Goal: Understand process/instructions

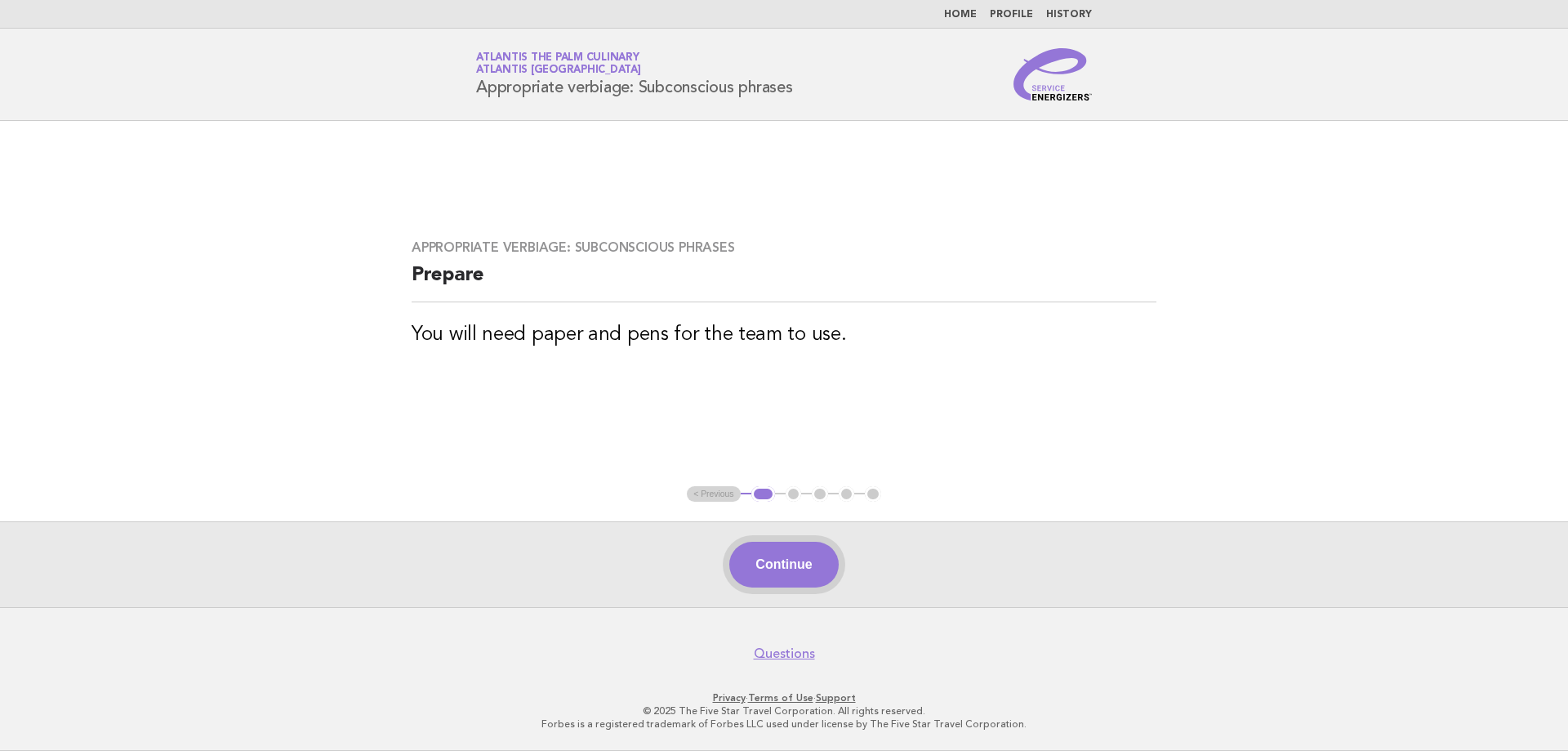
click at [799, 558] on button "Continue" at bounding box center [783, 564] width 109 height 46
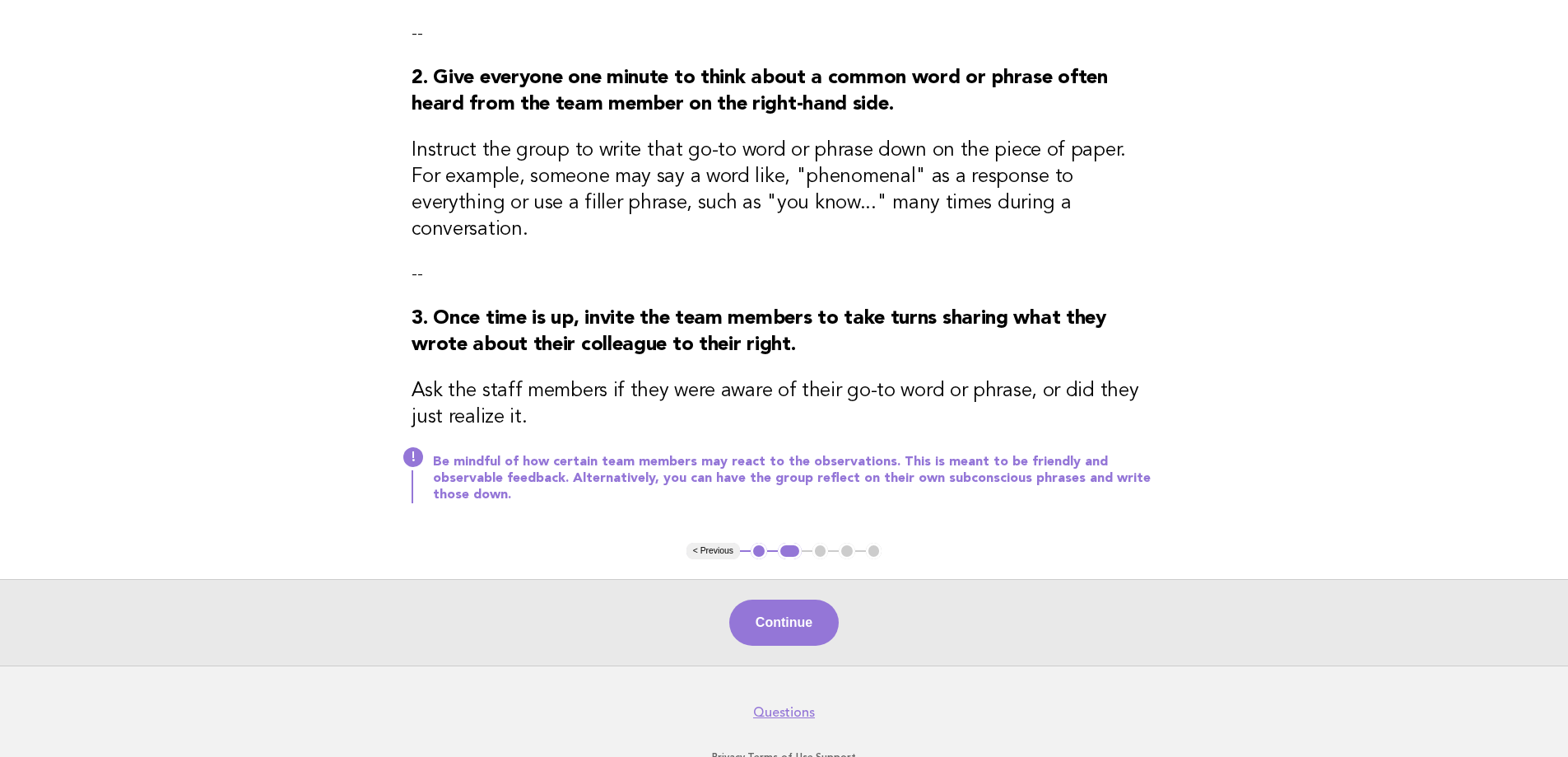
scroll to position [263, 0]
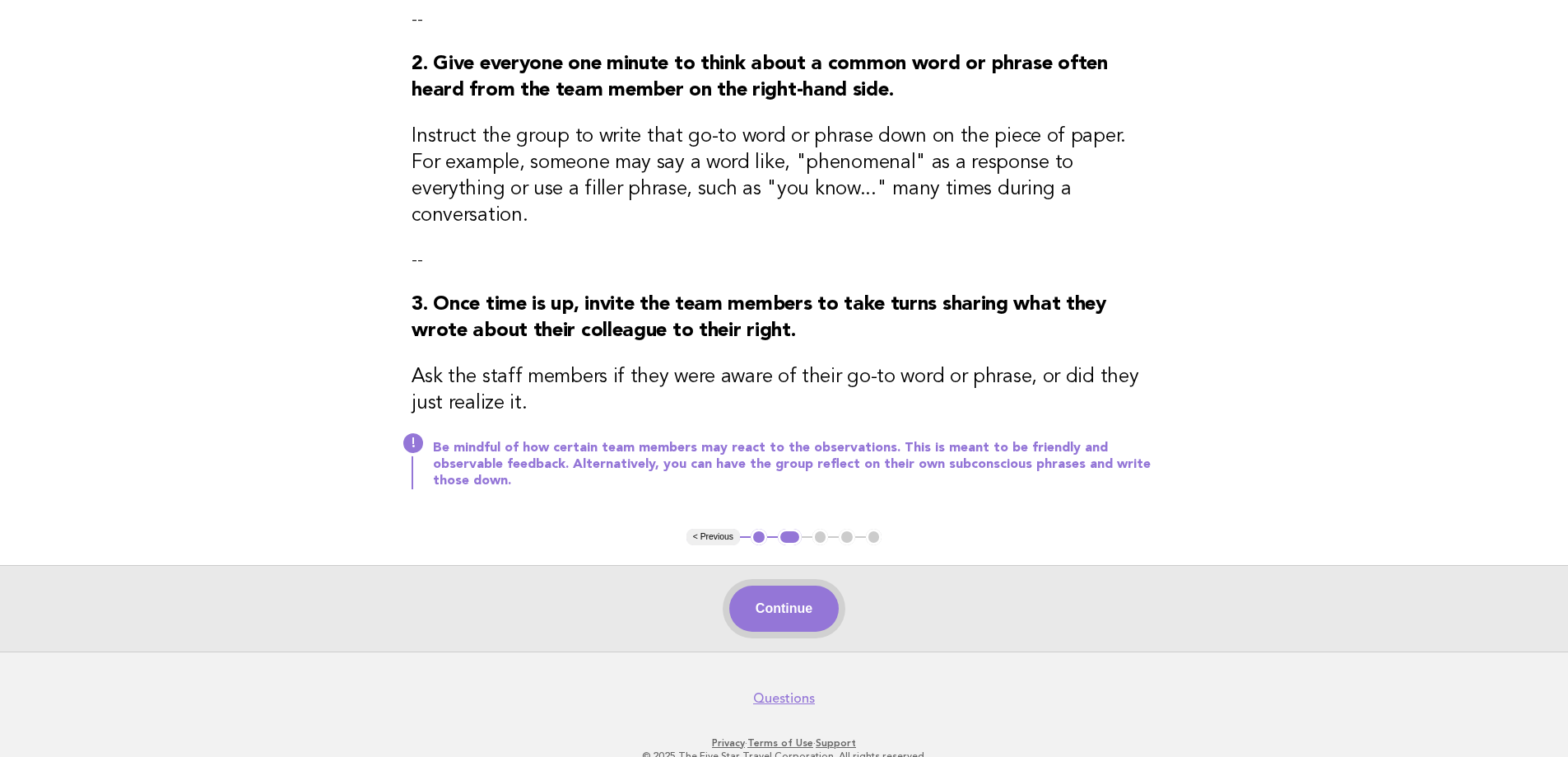
click at [802, 585] on button "Continue" at bounding box center [784, 608] width 110 height 46
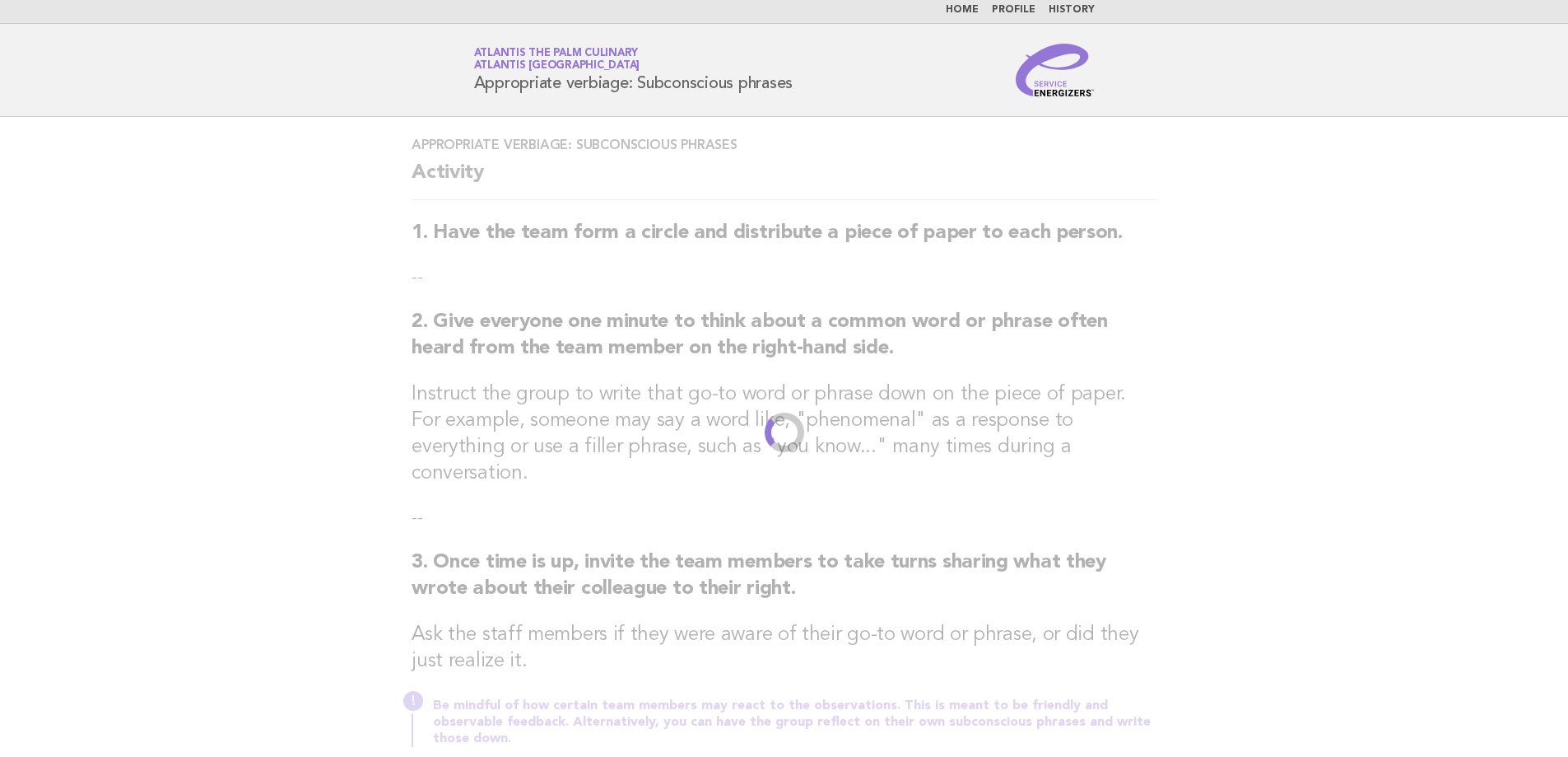
scroll to position [0, 0]
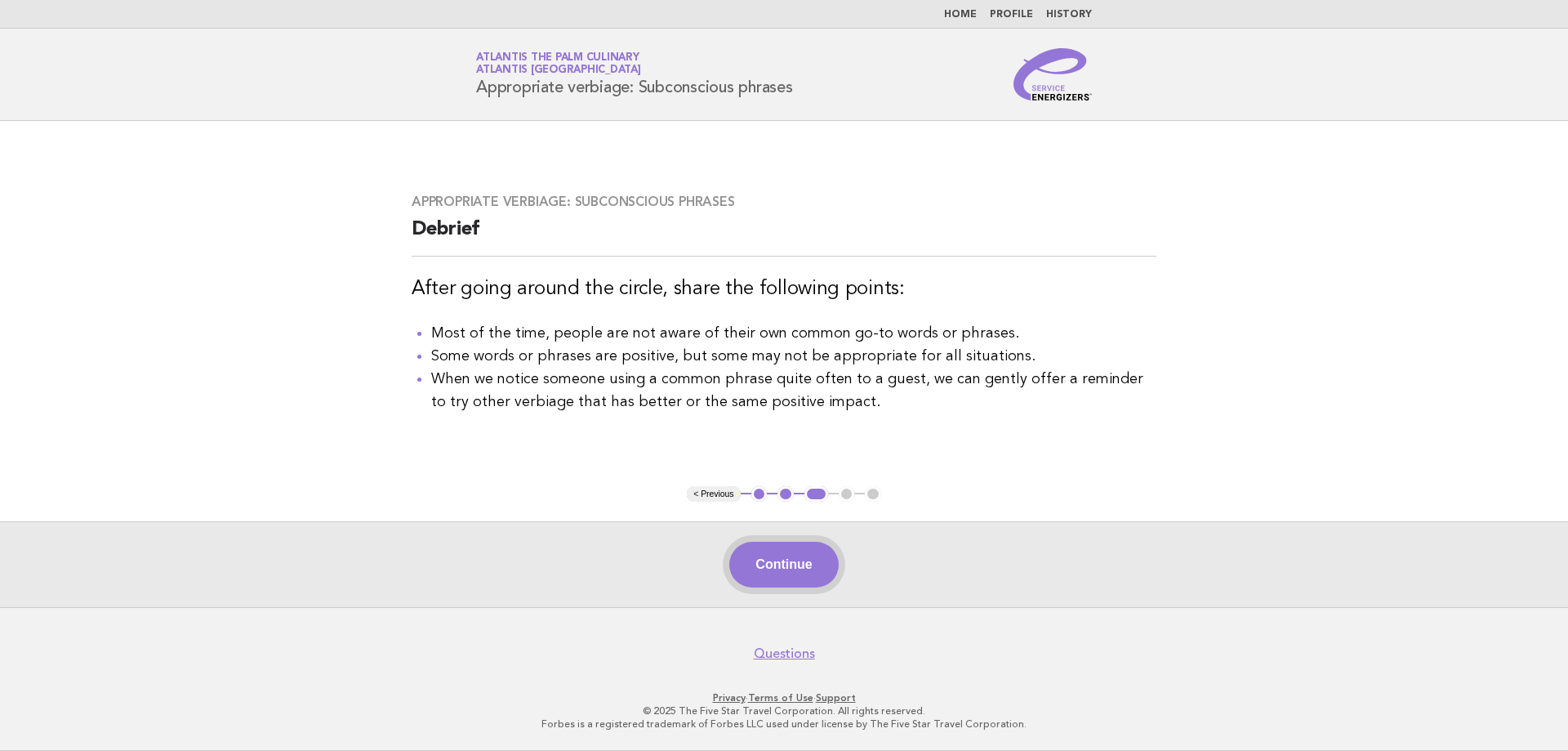
click at [794, 573] on button "Continue" at bounding box center [783, 564] width 109 height 46
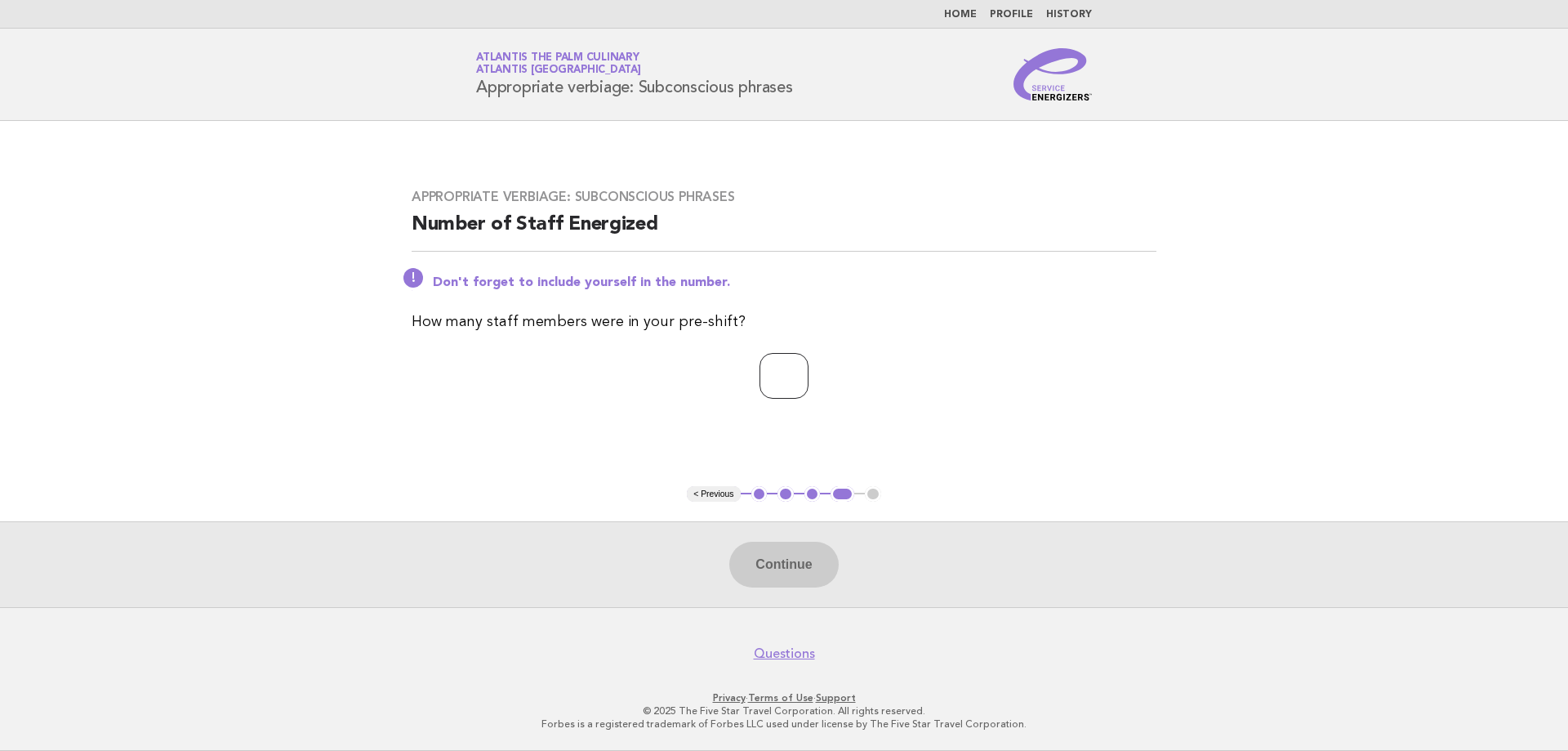
click at [766, 383] on input "number" at bounding box center [784, 376] width 49 height 46
type input "**"
click at [799, 571] on button "Continue" at bounding box center [783, 564] width 109 height 46
